Goal: Check status: Check status

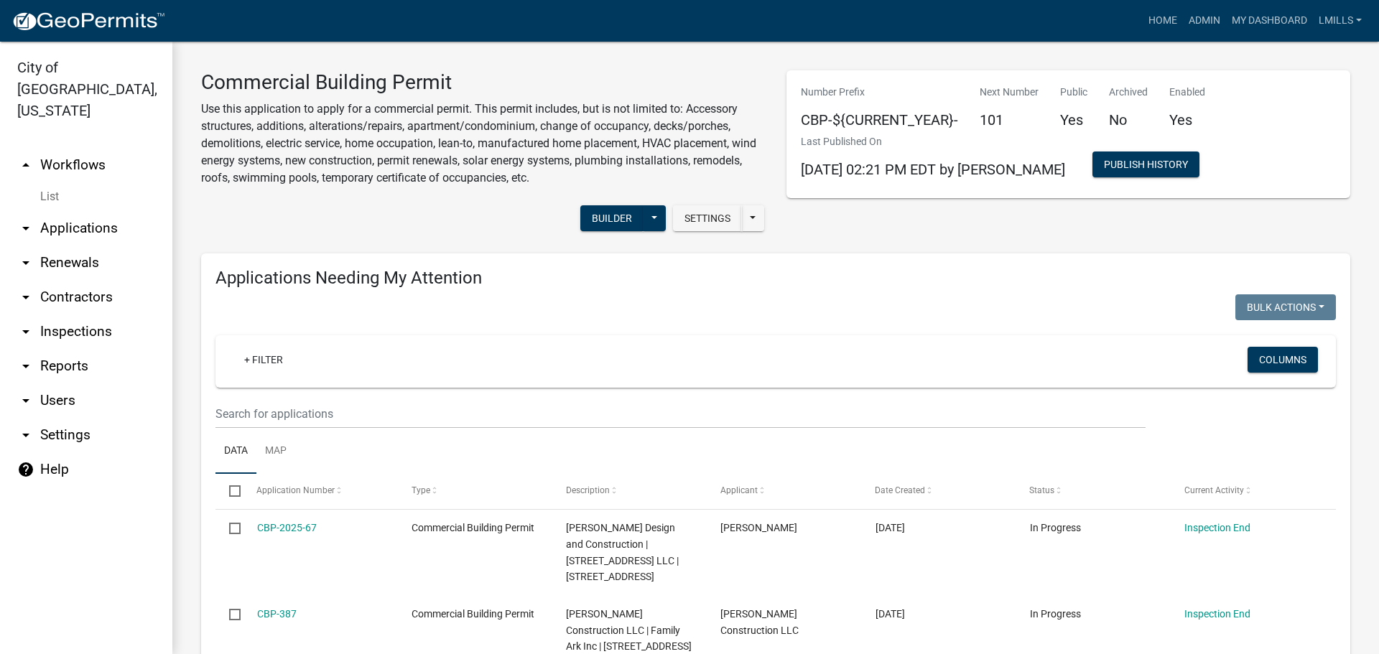
scroll to position [1409, 0]
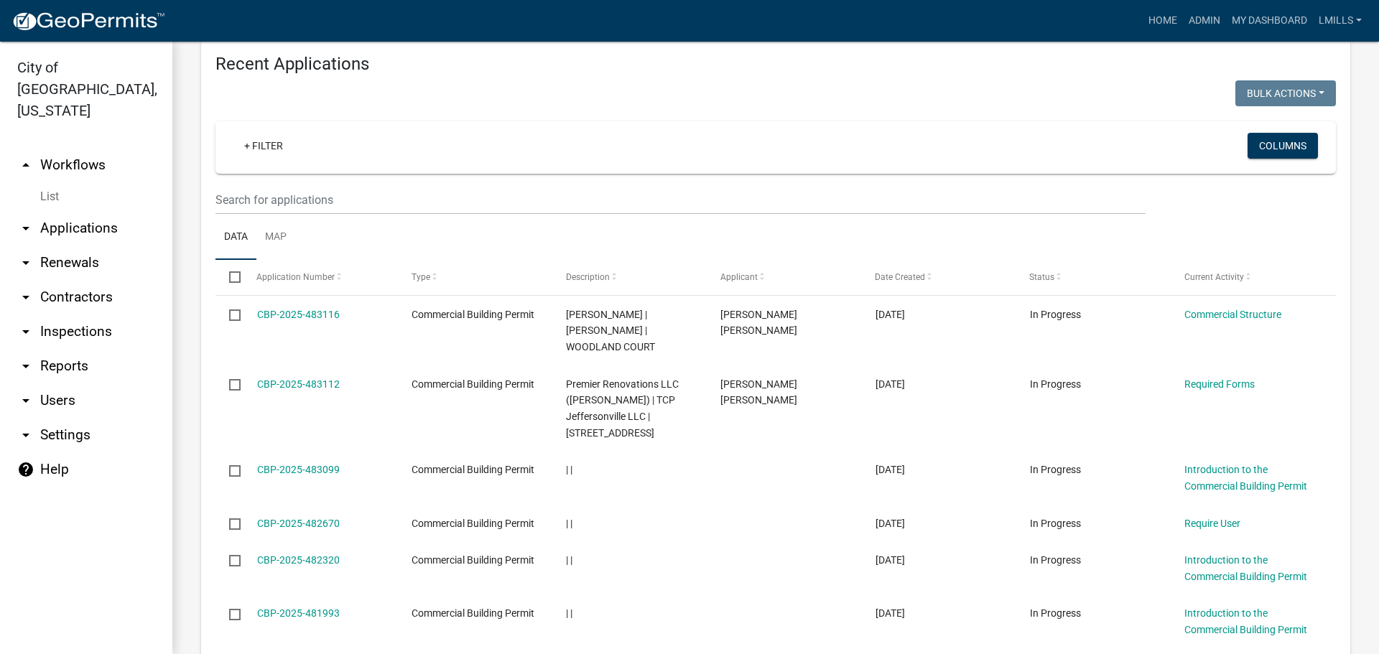
click at [78, 280] on link "arrow_drop_down Contractors" at bounding box center [86, 297] width 172 height 34
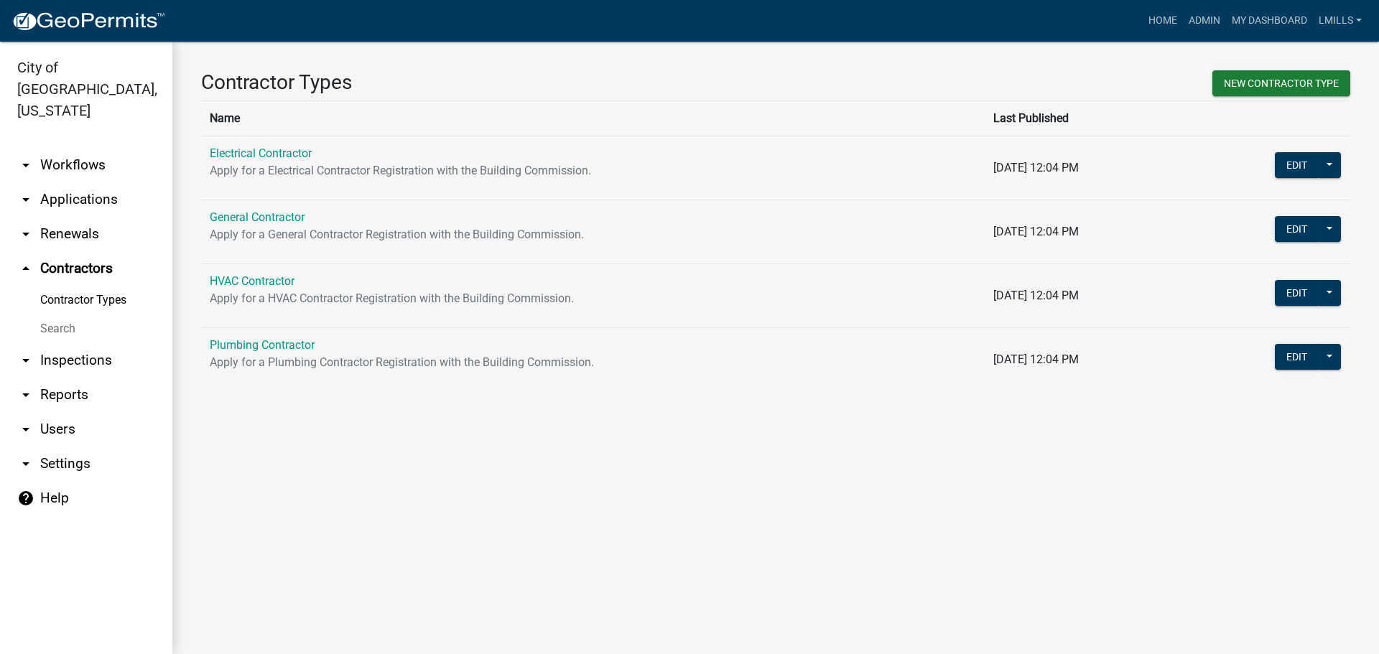
click at [85, 182] on link "arrow_drop_down Applications" at bounding box center [86, 199] width 172 height 34
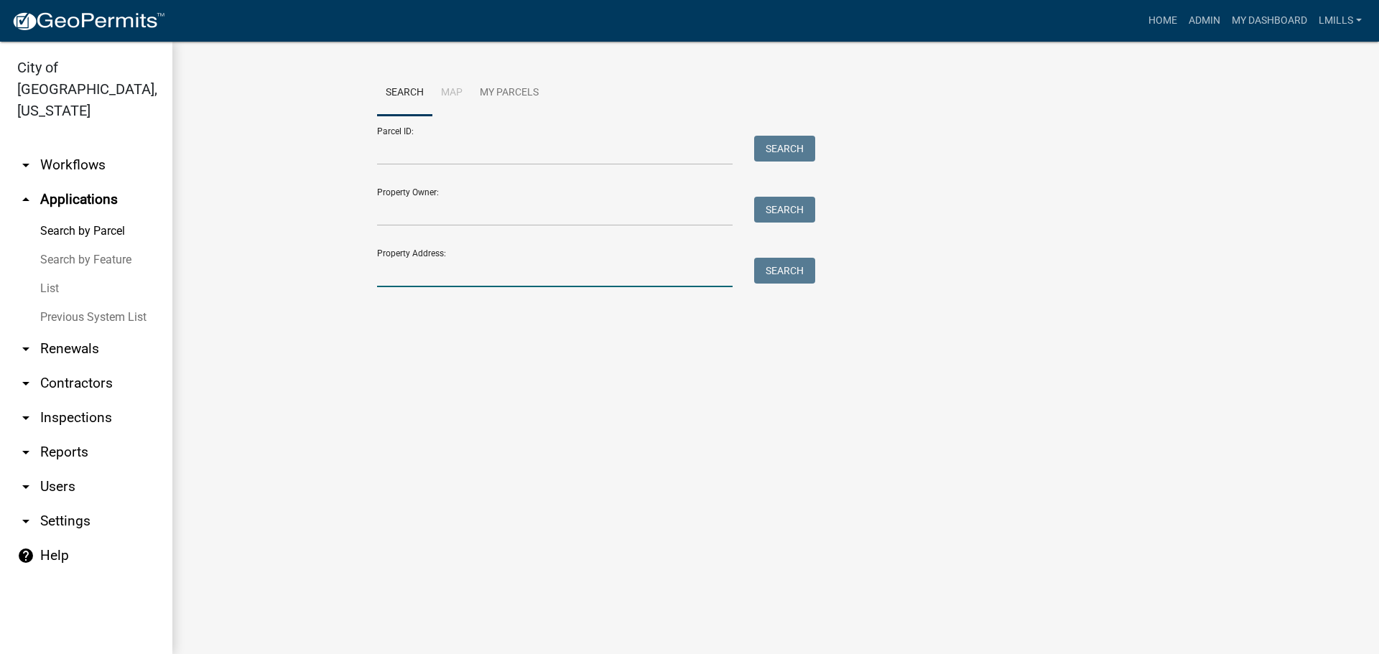
click at [458, 278] on input "Property Address:" at bounding box center [554, 272] width 355 height 29
type input "2601 [PERSON_NAME]"
click at [801, 268] on button "Search" at bounding box center [784, 271] width 61 height 26
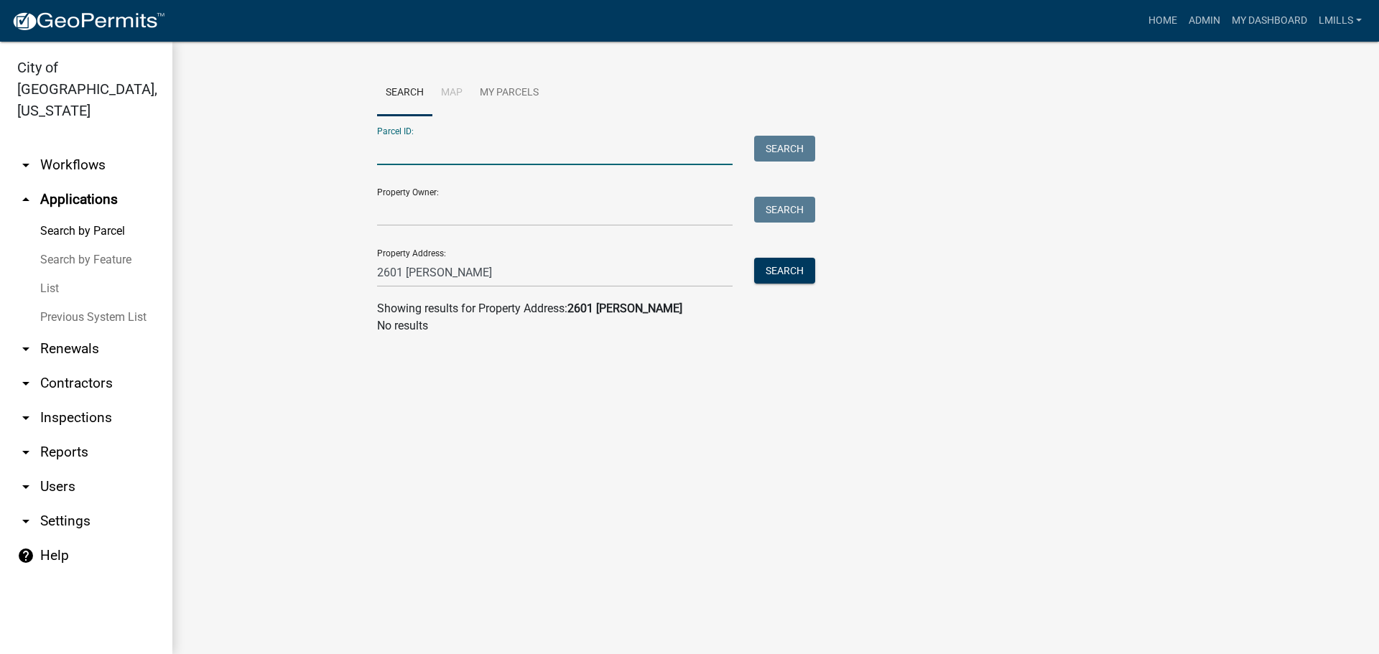
paste input "10-19-02-201-316.000-009"
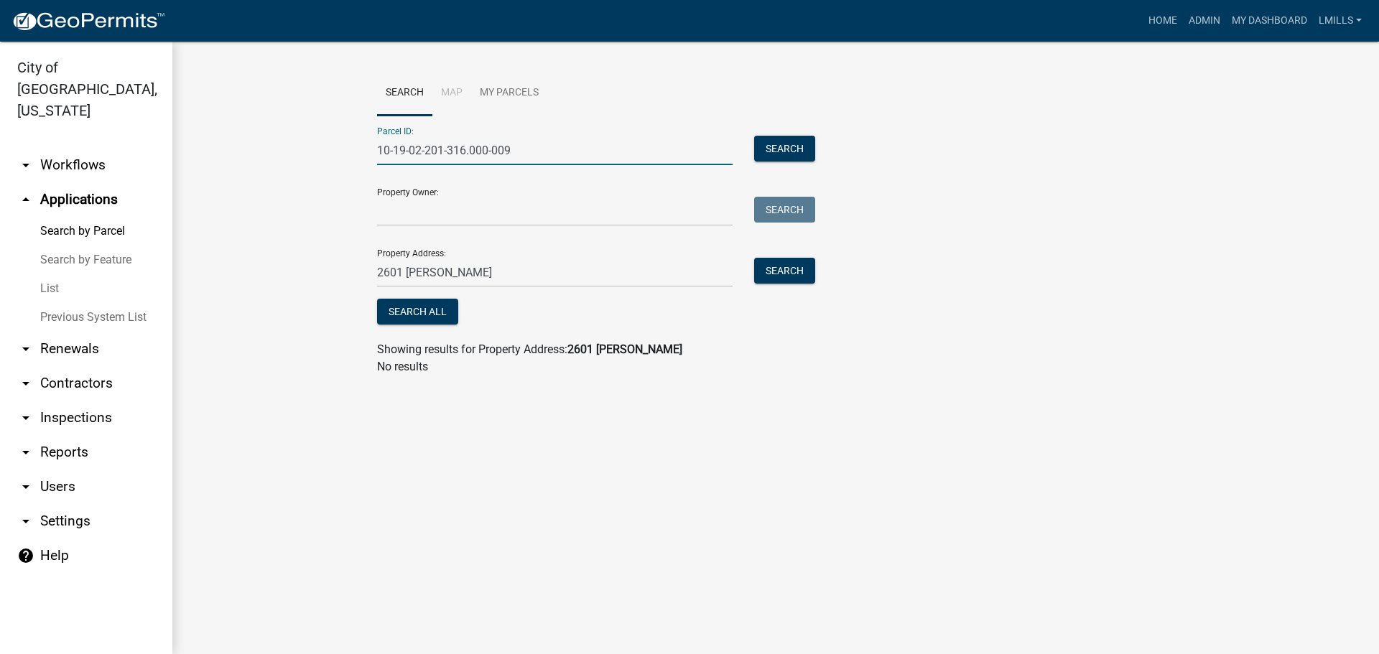
type input "10-19-02-201-316.000-009"
drag, startPoint x: 451, startPoint y: 279, endPoint x: 326, endPoint y: 270, distance: 125.2
click at [326, 270] on wm-workflow-application-search-view "Search Map My Parcels Parcel ID: 10-19-02-201-316.000-009 Search Property Owner…" at bounding box center [775, 228] width 1149 height 317
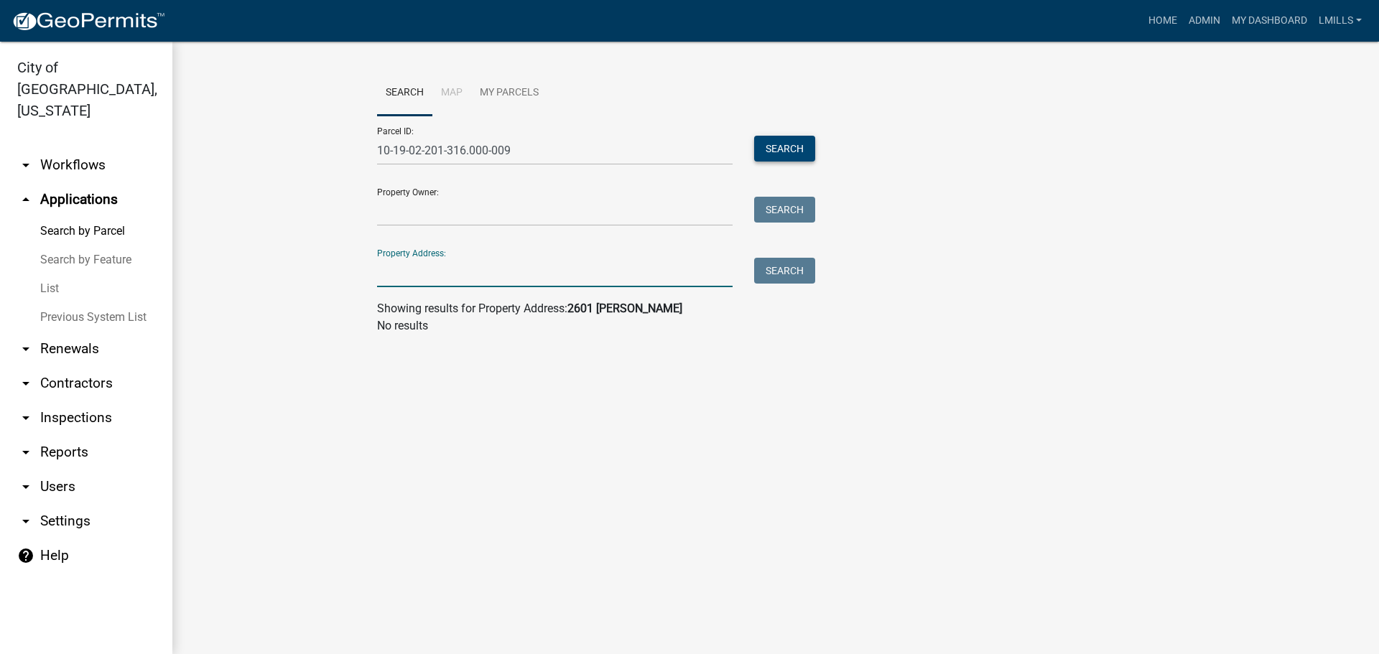
click at [786, 146] on button "Search" at bounding box center [784, 149] width 61 height 26
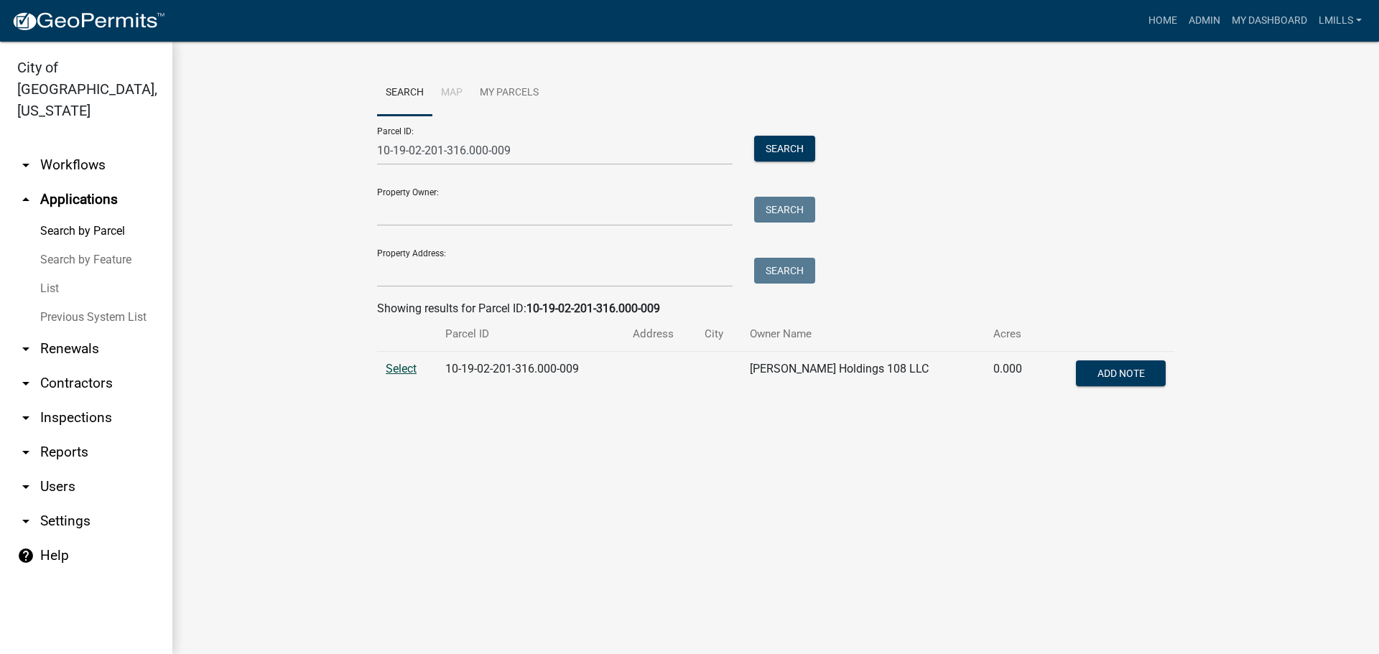
click at [399, 368] on span "Select" at bounding box center [401, 369] width 31 height 14
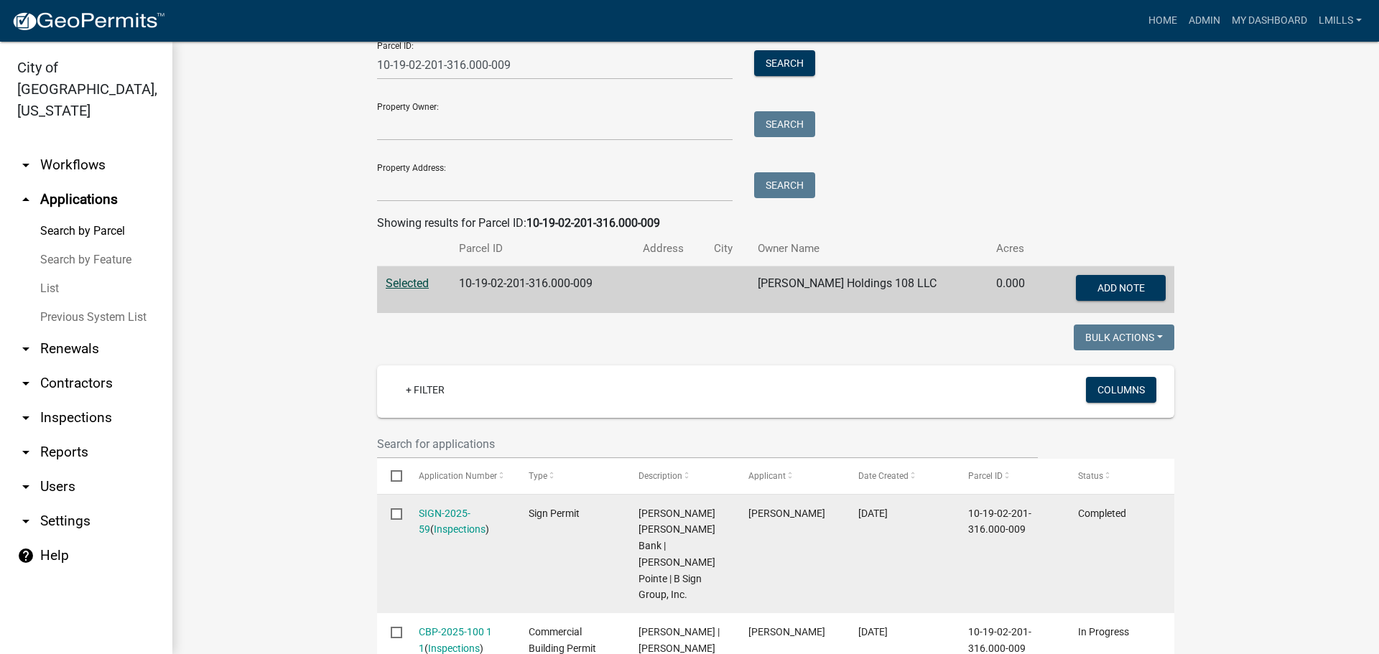
scroll to position [359, 0]
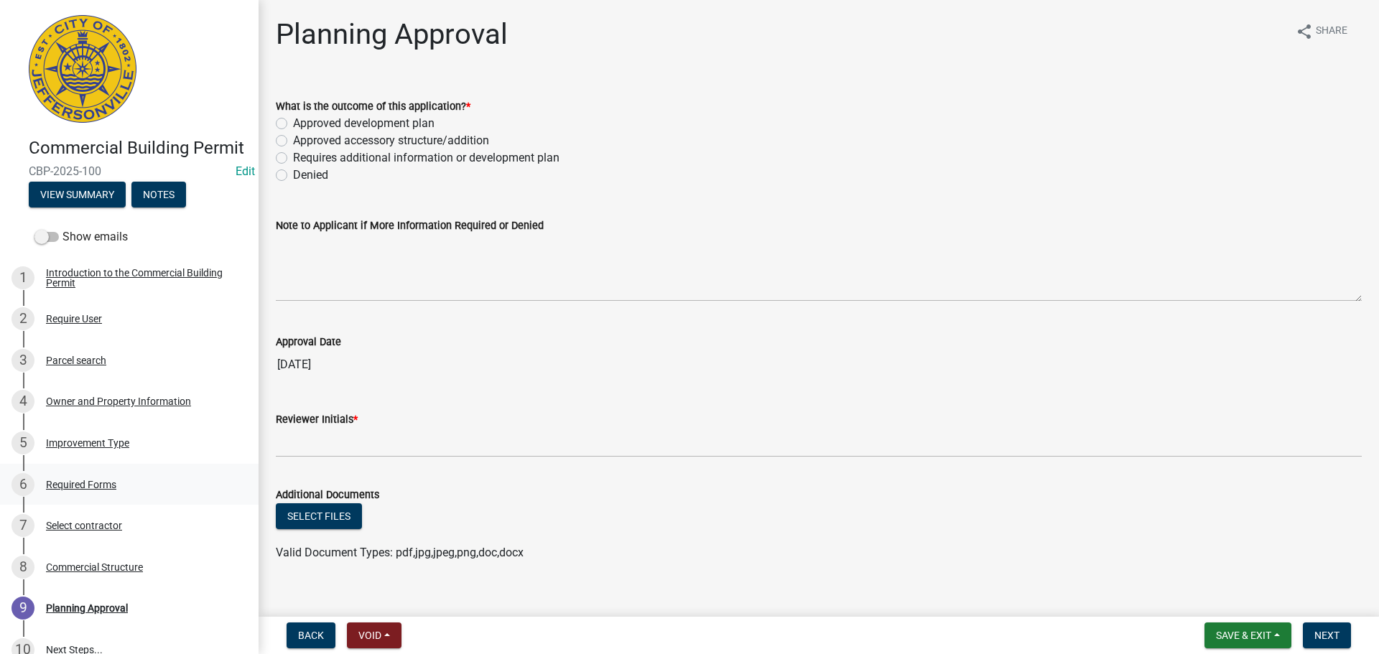
click at [95, 490] on div "Required Forms" at bounding box center [81, 485] width 70 height 10
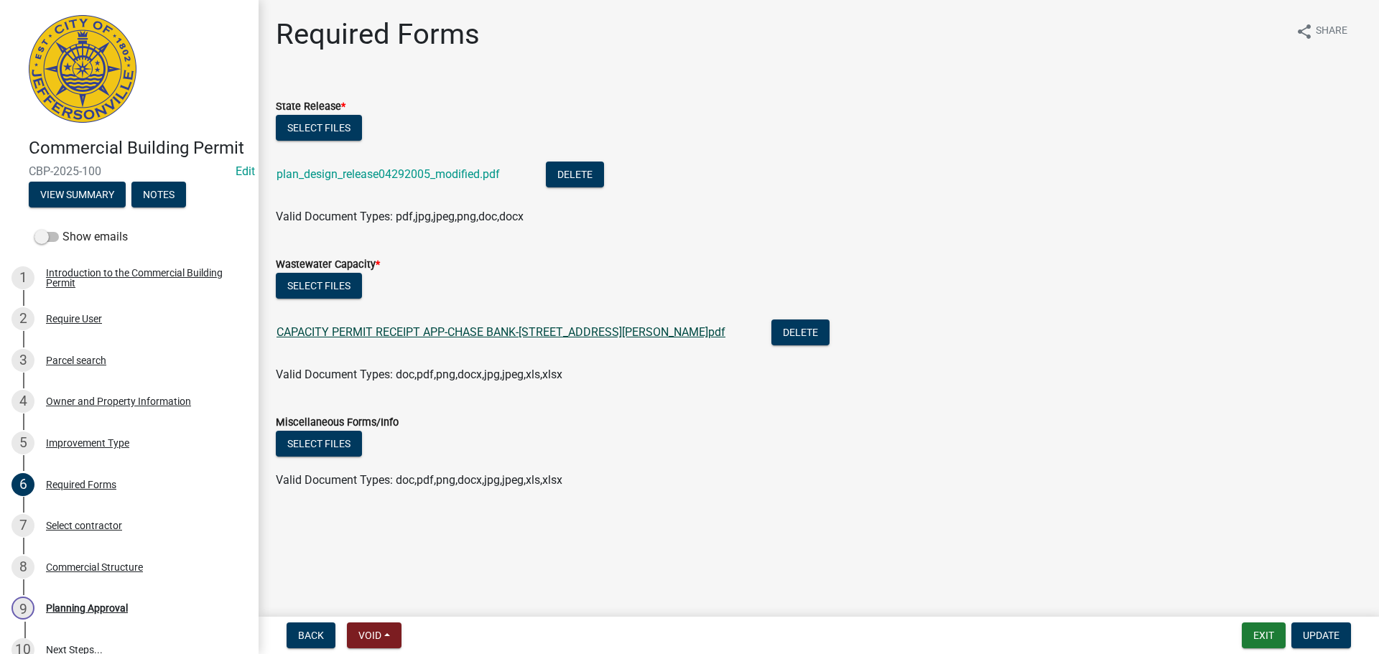
click at [379, 331] on link "CAPACITY PERMIT RECEIPT APP-CHASE BANK-2601 VISSING PARK RD.pdf" at bounding box center [500, 332] width 449 height 14
